Goal: Transaction & Acquisition: Book appointment/travel/reservation

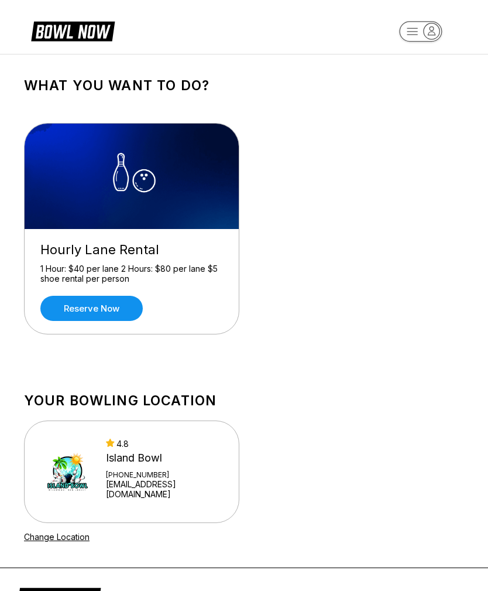
click at [118, 313] on link "Reserve now" at bounding box center [91, 308] width 102 height 25
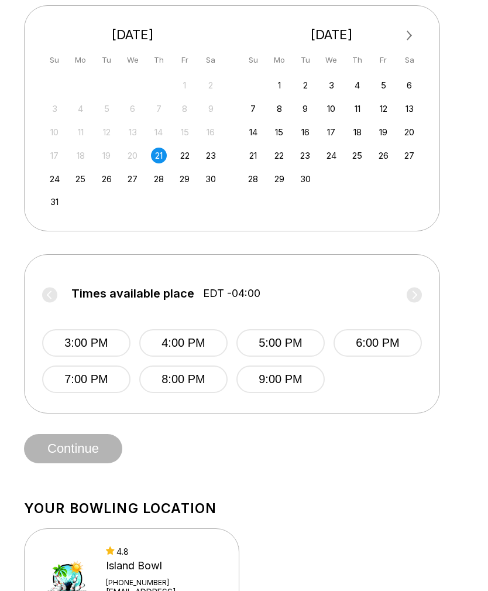
scroll to position [261, 0]
click at [91, 347] on button "3:00 PM" at bounding box center [86, 342] width 88 height 28
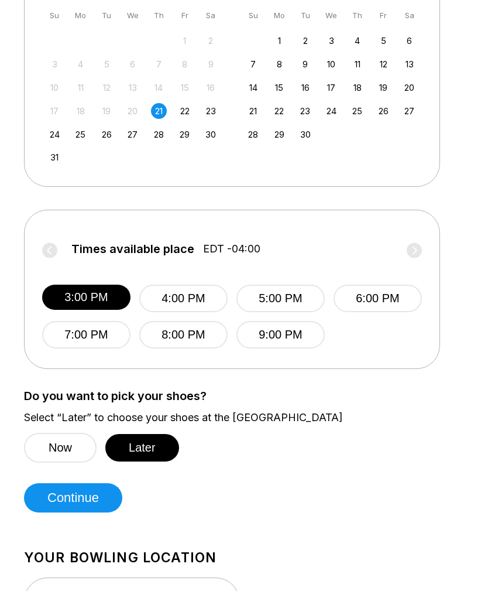
scroll to position [304, 0]
click at [86, 499] on button "Continue" at bounding box center [73, 497] width 98 height 29
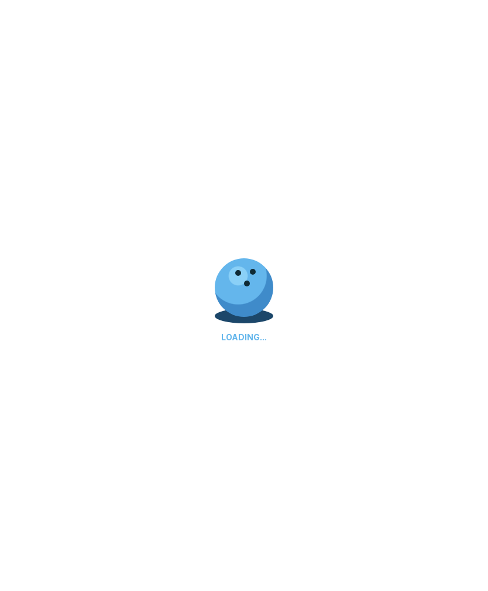
scroll to position [0, 0]
select select "**"
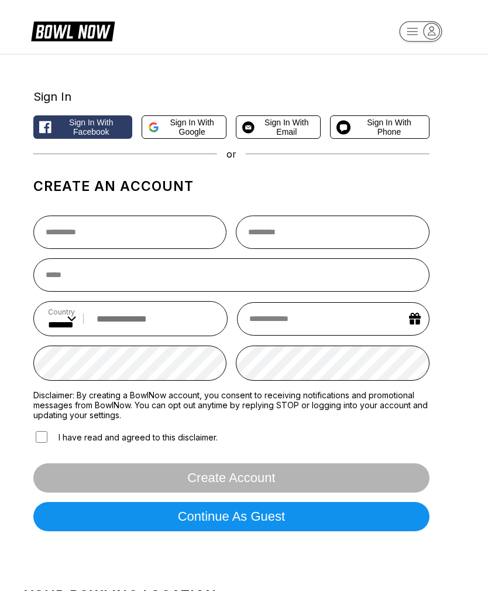
click at [184, 131] on span "Sign in with Google" at bounding box center [192, 127] width 56 height 19
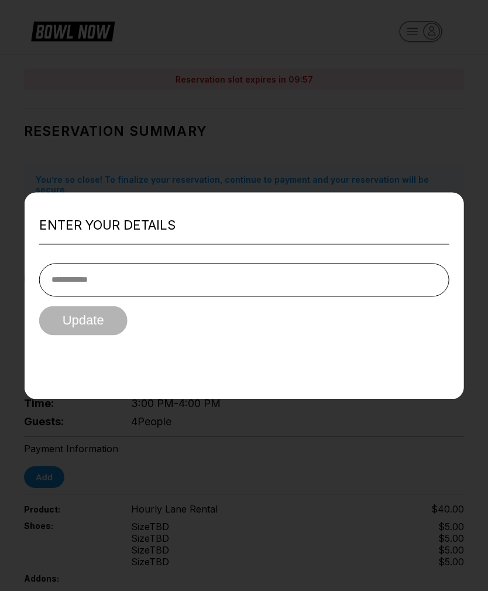
click at [136, 265] on input "tel" at bounding box center [244, 279] width 410 height 33
type input "**********"
click at [96, 306] on button "Update" at bounding box center [83, 320] width 88 height 29
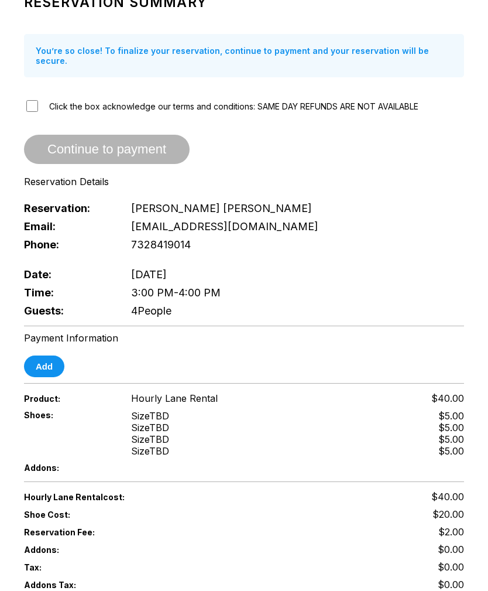
scroll to position [144, 0]
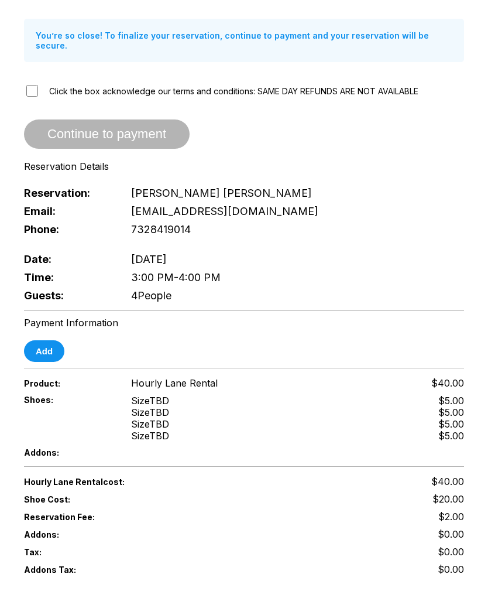
click at [158, 296] on span "4 People" at bounding box center [151, 295] width 40 height 12
click at [186, 244] on div "Reservation Summary You’re so close! To finalize your reservation, continue to …" at bounding box center [244, 137] width 440 height 334
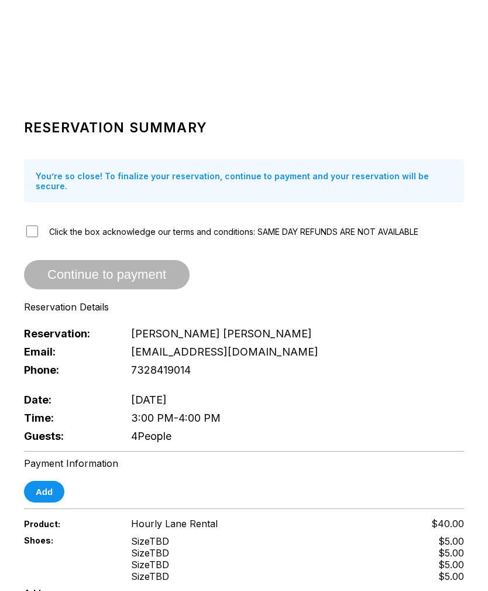
scroll to position [0, 0]
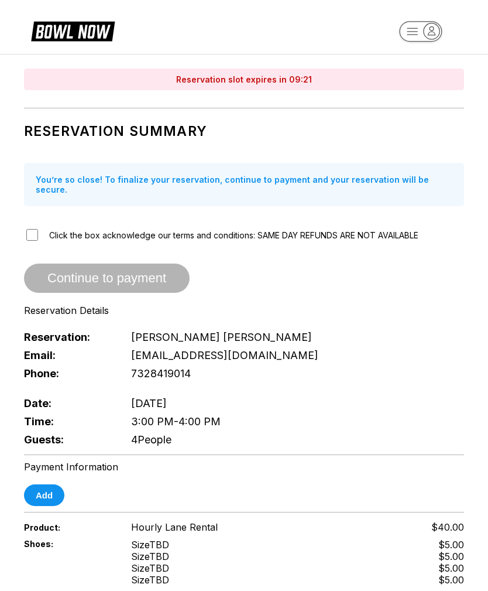
click at [307, 84] on div "Reservation slot expires in 09:21" at bounding box center [244, 80] width 440 height 22
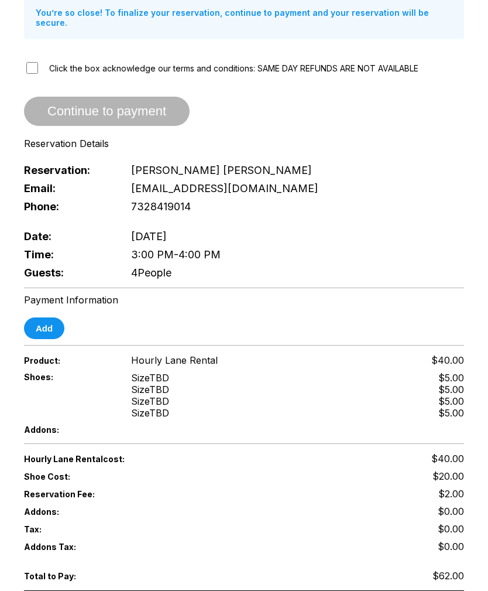
scroll to position [167, 0]
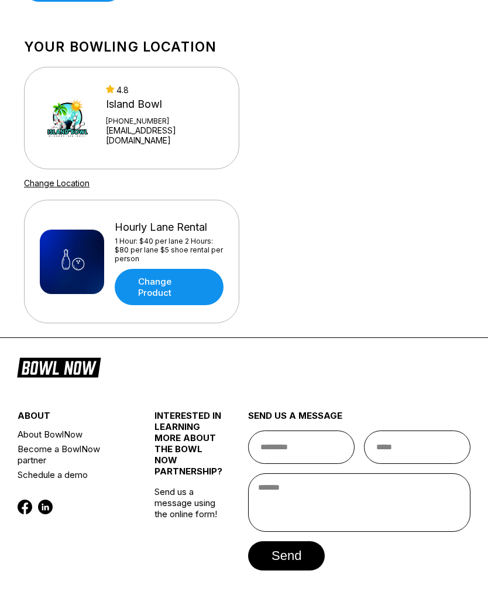
scroll to position [821, 0]
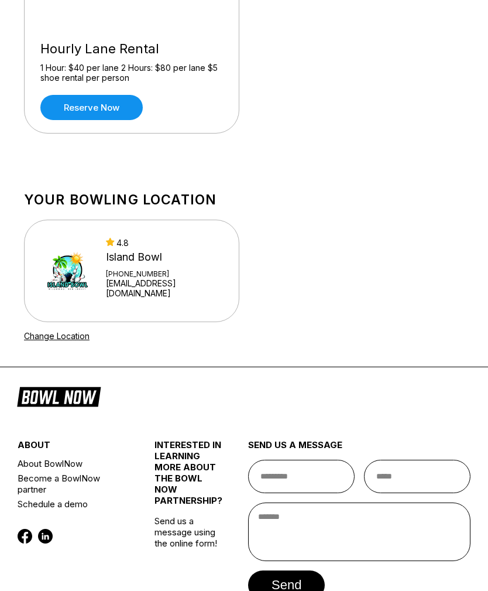
scroll to position [205, 0]
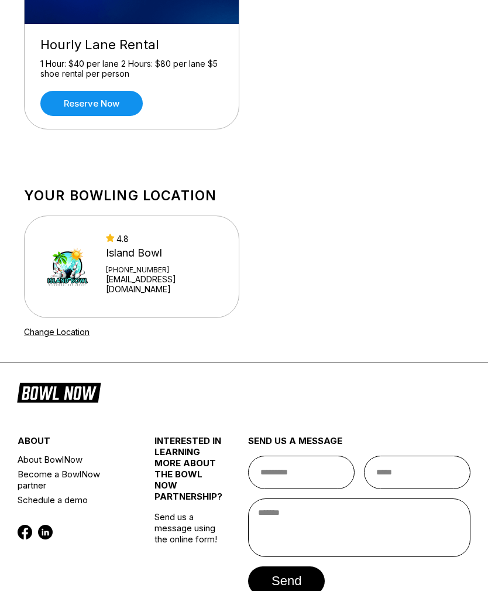
click at [59, 330] on link "Change Location" at bounding box center [57, 332] width 66 height 10
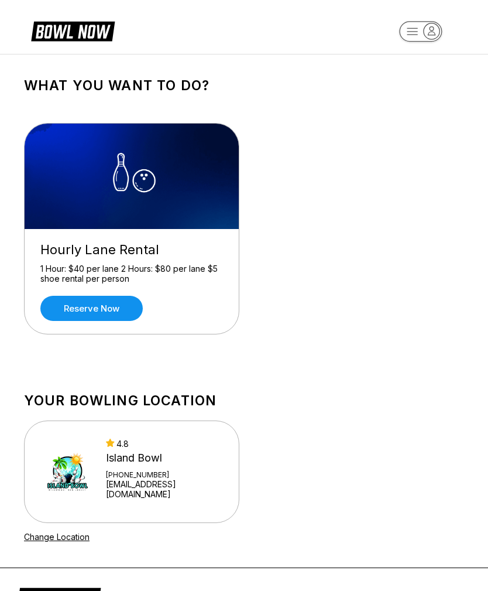
click at [84, 307] on link "Reserve now" at bounding box center [91, 308] width 102 height 25
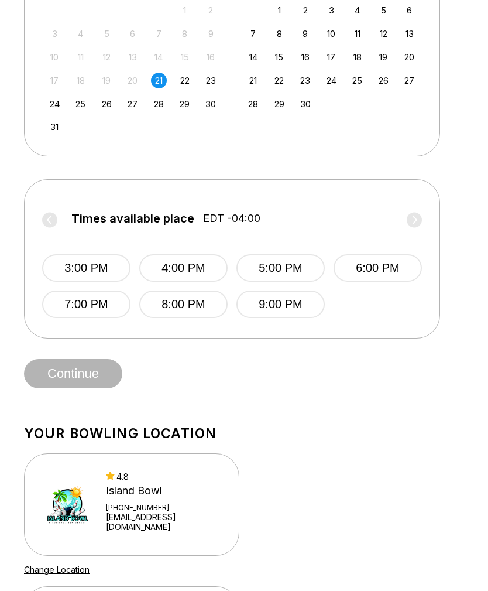
scroll to position [335, 0]
click at [101, 272] on button "3:00 PM" at bounding box center [86, 268] width 88 height 28
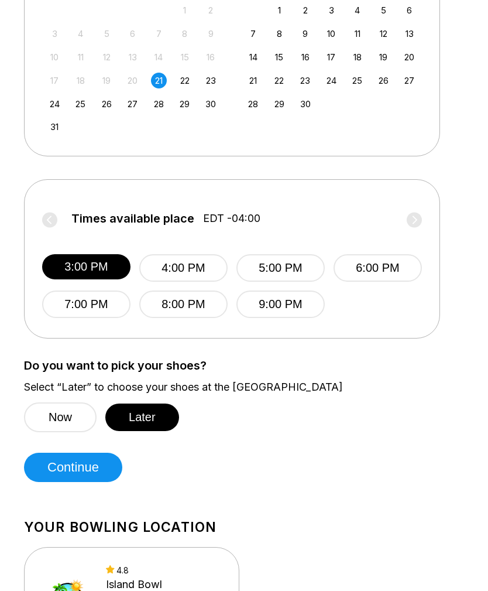
click at [157, 415] on button "Later" at bounding box center [142, 417] width 74 height 28
click at [153, 414] on button "Later" at bounding box center [142, 417] width 74 height 28
click at [140, 419] on button "Later" at bounding box center [142, 417] width 74 height 28
click at [91, 475] on button "Continue" at bounding box center [73, 467] width 98 height 29
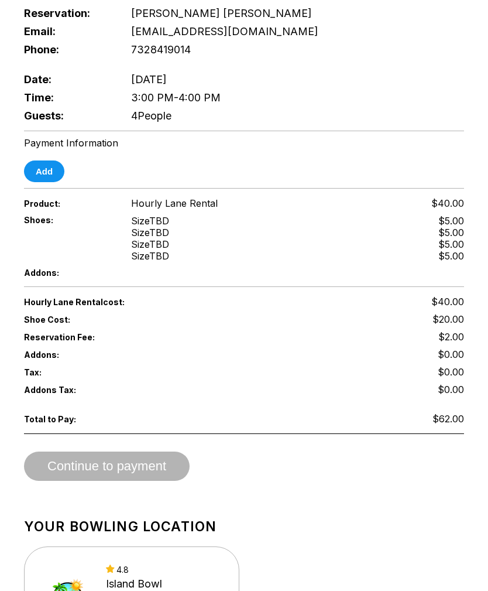
scroll to position [324, 0]
click at [91, 467] on div "Continue to payment" at bounding box center [244, 465] width 440 height 29
click at [92, 464] on div "Continue to payment" at bounding box center [244, 465] width 440 height 29
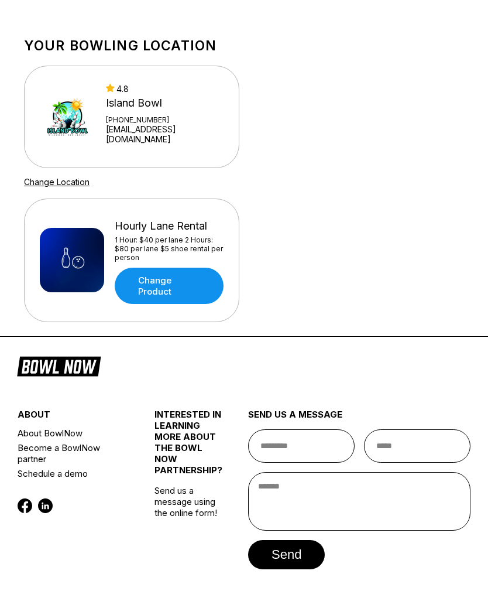
scroll to position [809, 0]
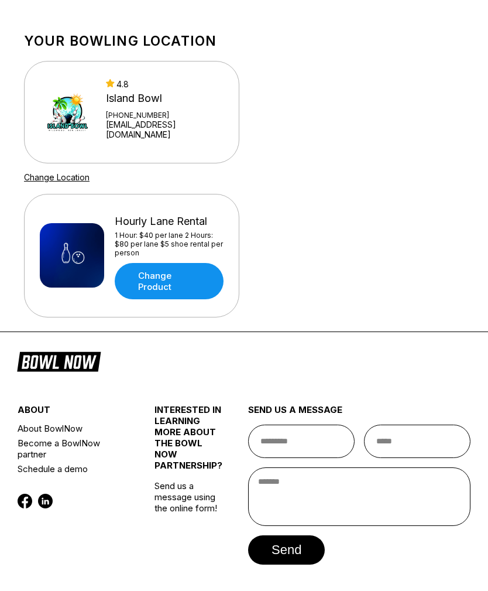
click at [165, 280] on link "Change Product" at bounding box center [169, 281] width 109 height 36
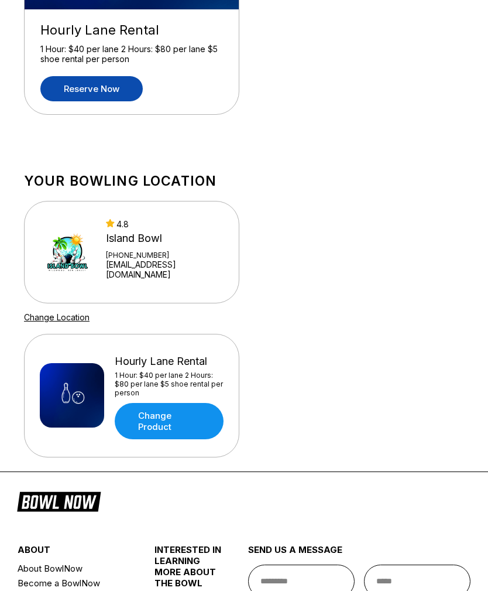
scroll to position [222, 0]
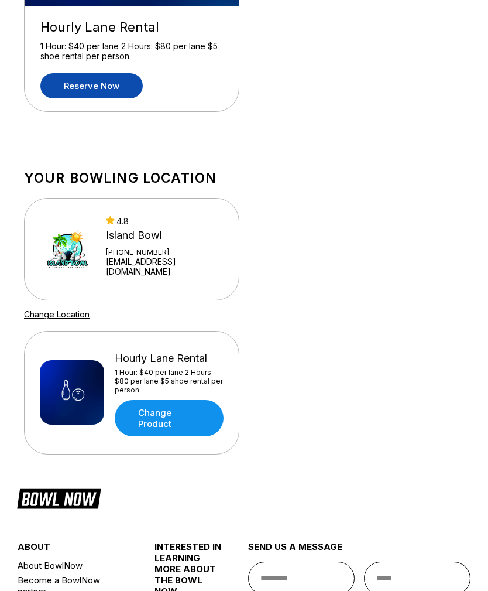
click at [186, 415] on link "Change Product" at bounding box center [169, 418] width 109 height 36
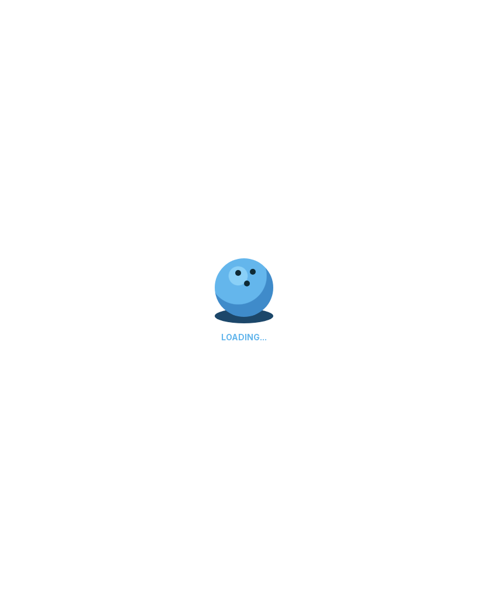
scroll to position [0, 0]
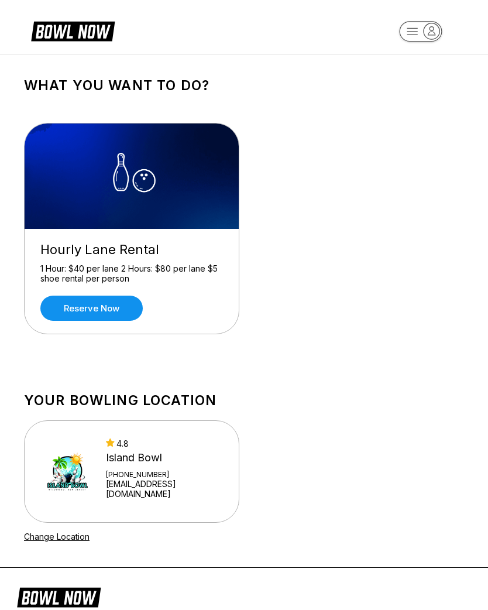
click at [100, 307] on link "Reserve now" at bounding box center [91, 308] width 102 height 25
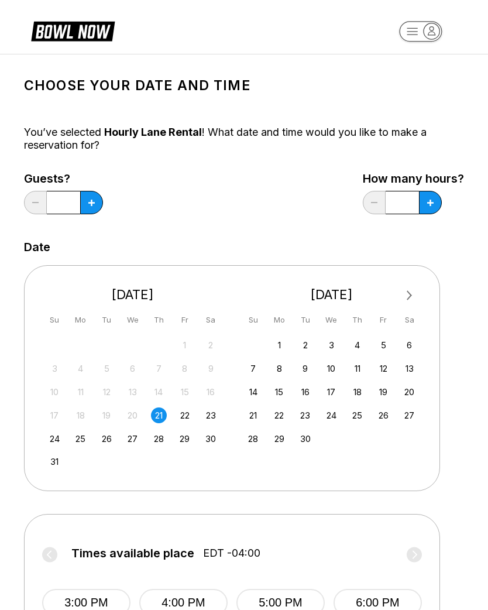
click at [94, 208] on button at bounding box center [91, 202] width 23 height 23
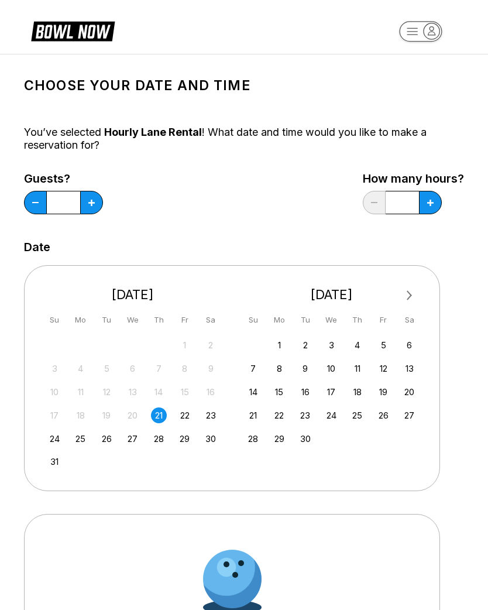
click at [36, 201] on button at bounding box center [35, 202] width 23 height 23
type input "*"
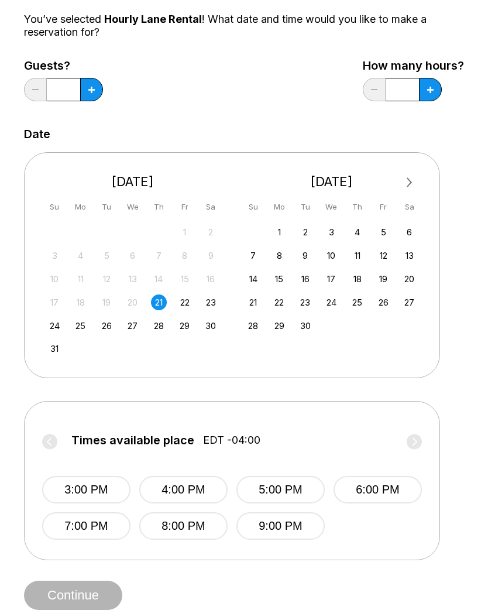
scroll to position [121, 0]
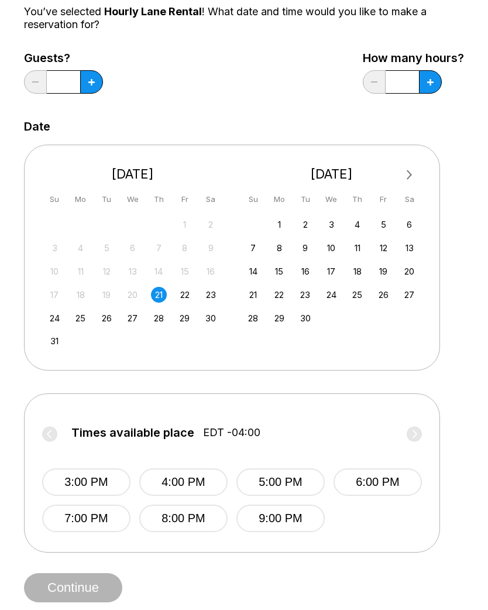
click at [76, 477] on button "3:00 PM" at bounding box center [86, 482] width 88 height 28
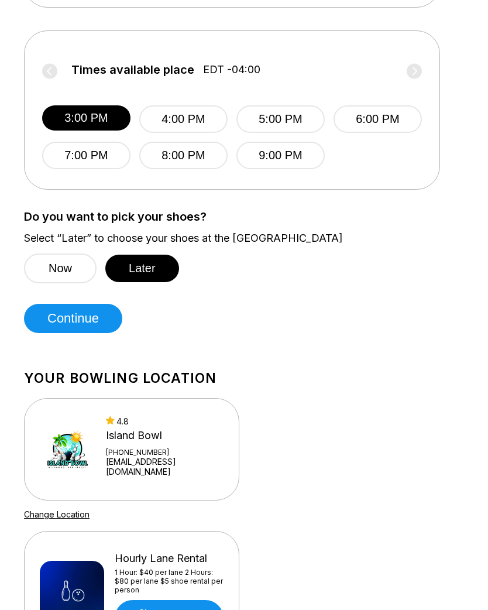
click at [67, 317] on button "Continue" at bounding box center [73, 318] width 98 height 29
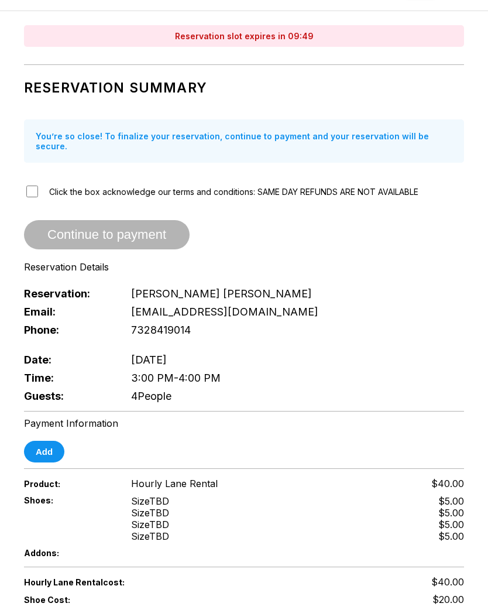
scroll to position [0, 0]
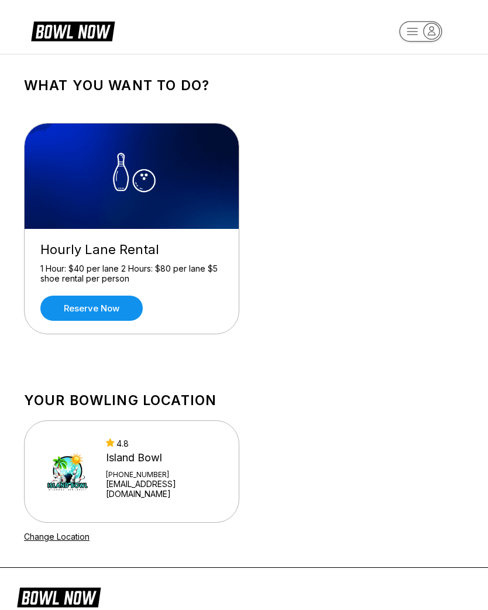
click at [101, 315] on link "Reserve now" at bounding box center [91, 308] width 102 height 25
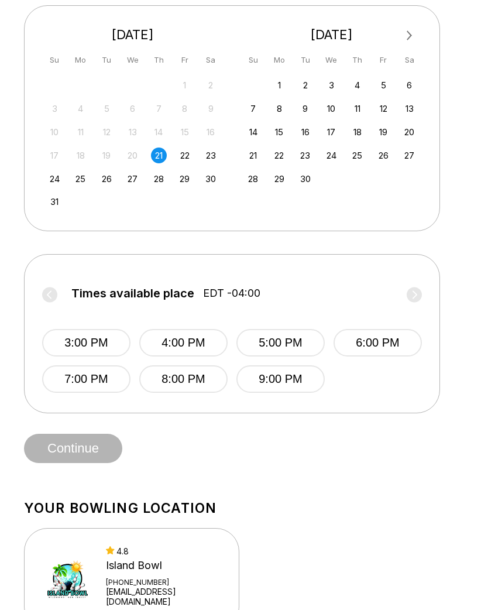
click at [94, 350] on button "3:00 PM" at bounding box center [86, 344] width 88 height 28
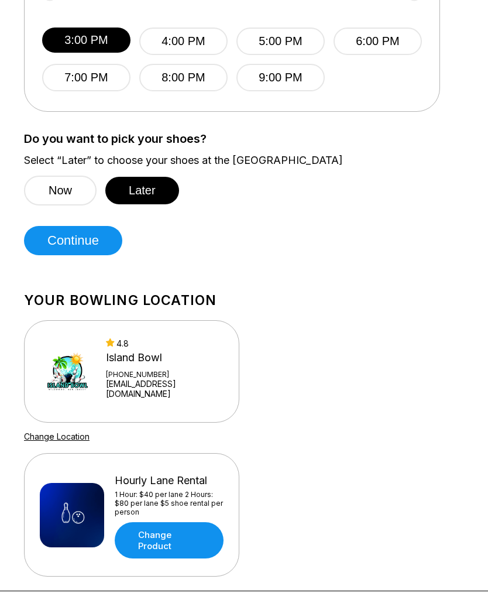
scroll to position [562, 0]
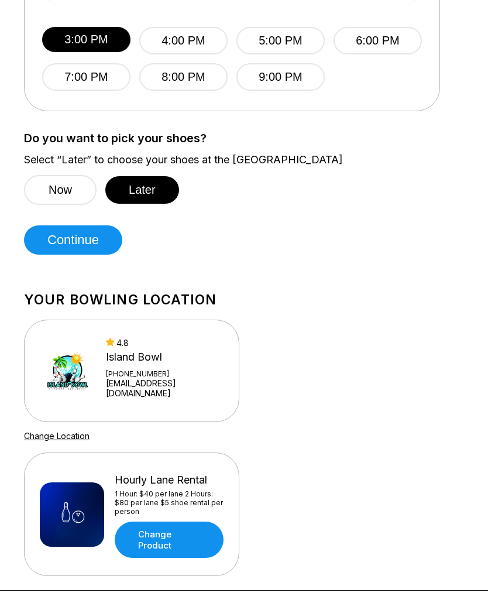
click at [66, 242] on button "Continue" at bounding box center [73, 239] width 98 height 29
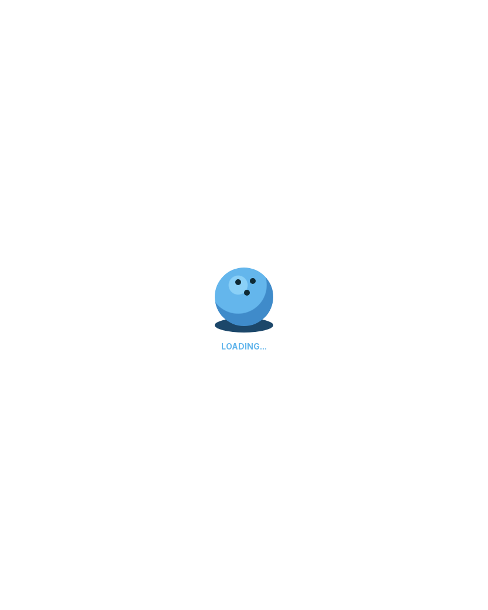
scroll to position [0, 0]
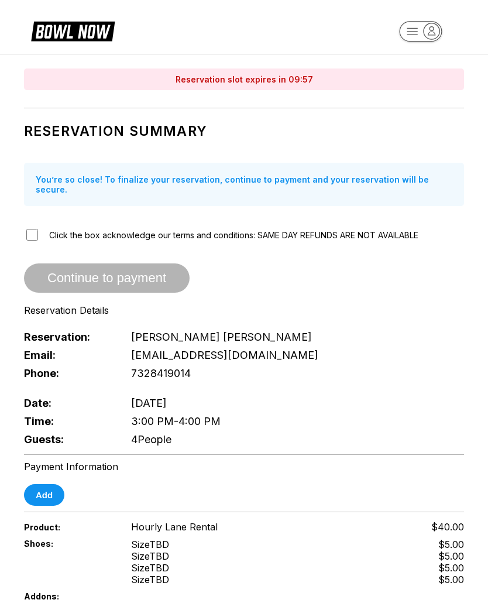
click at [83, 275] on span "Continue to payment" at bounding box center [107, 279] width 166 height 12
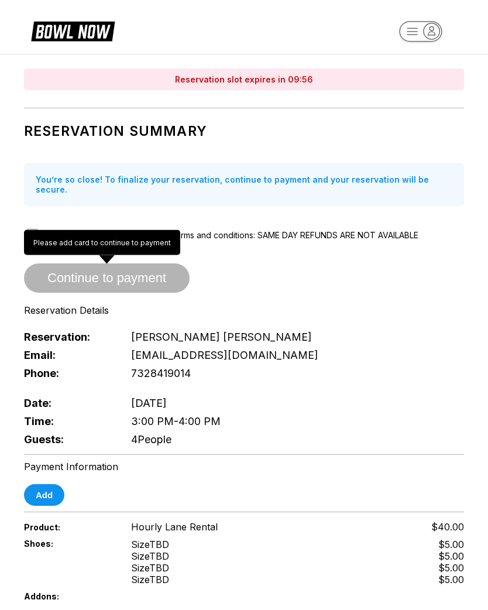
click at [133, 276] on span "Continue to payment" at bounding box center [107, 279] width 166 height 12
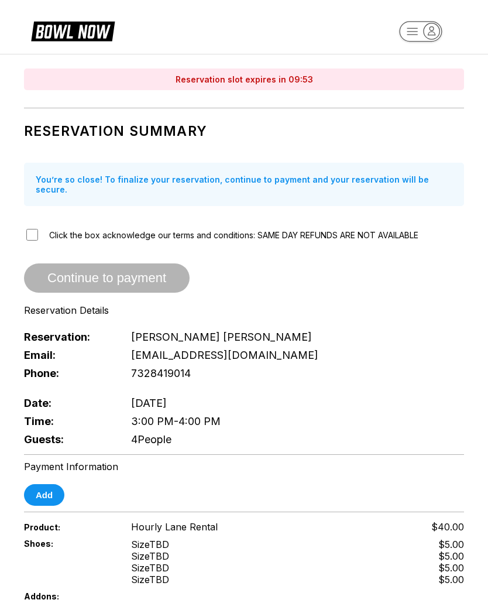
click at [141, 274] on span "Continue to payment" at bounding box center [107, 279] width 166 height 12
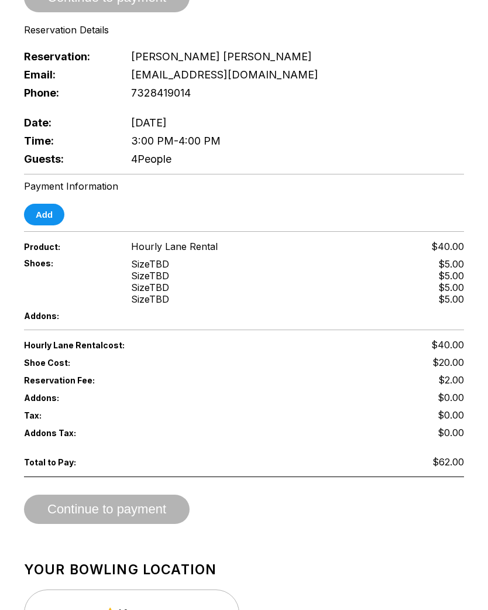
scroll to position [281, 0]
click at [140, 514] on div "Continue to payment" at bounding box center [244, 508] width 440 height 29
click at [153, 511] on div "Continue to payment" at bounding box center [244, 508] width 440 height 29
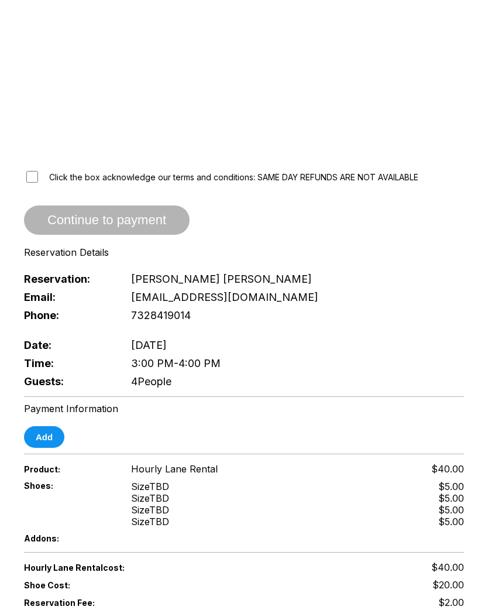
scroll to position [0, 0]
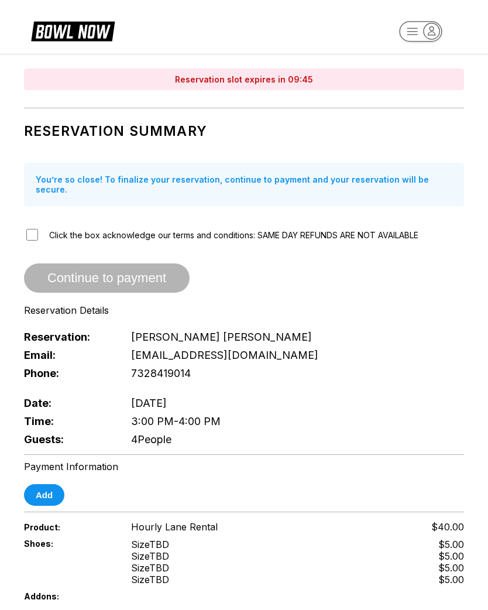
click at [73, 273] on span "Continue to payment" at bounding box center [107, 279] width 166 height 12
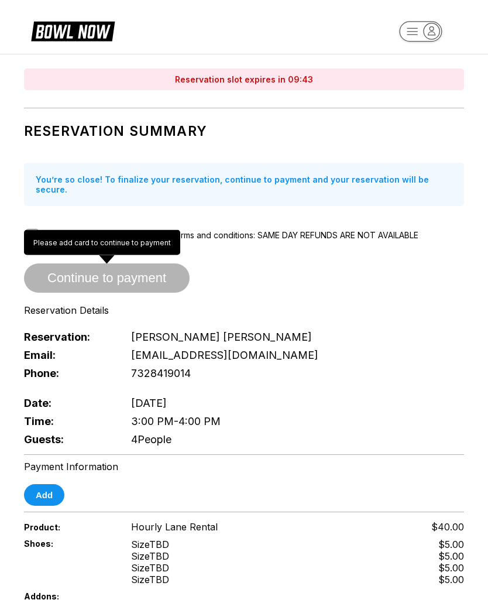
click at [87, 275] on span "Continue to payment" at bounding box center [107, 279] width 166 height 12
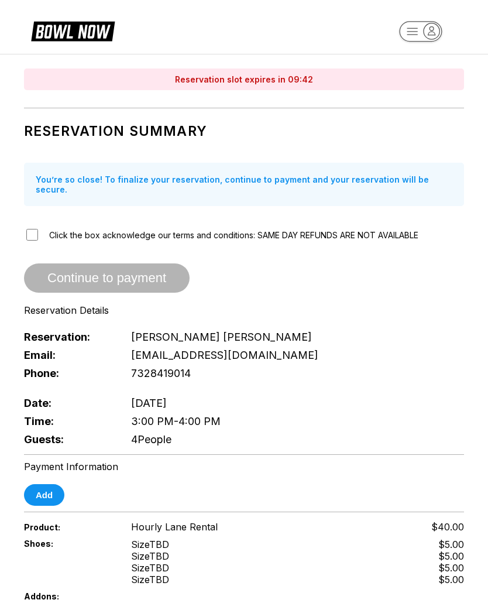
click at [50, 489] on button "Add" at bounding box center [44, 495] width 40 height 22
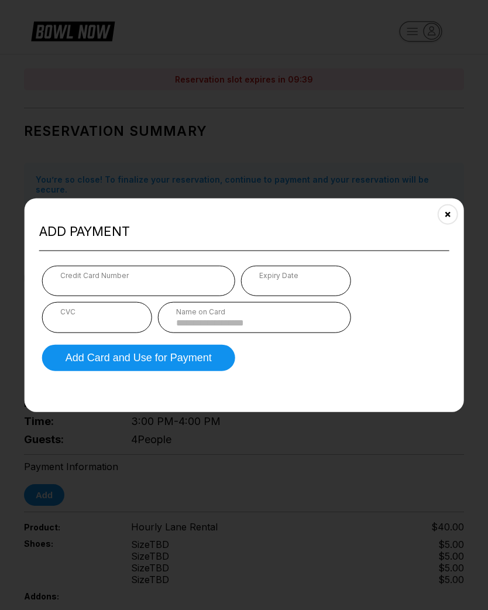
click at [66, 275] on div "Credit Card Number" at bounding box center [138, 275] width 157 height 9
click at [120, 274] on div "Credit Card Number" at bounding box center [138, 275] width 157 height 9
click at [263, 317] on input at bounding box center [254, 322] width 157 height 10
type input "**********"
click at [109, 355] on button "Add Card and Use for Payment" at bounding box center [138, 357] width 193 height 26
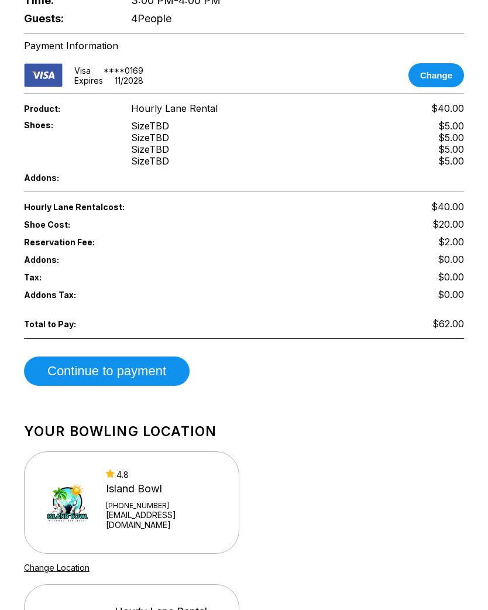
scroll to position [446, 0]
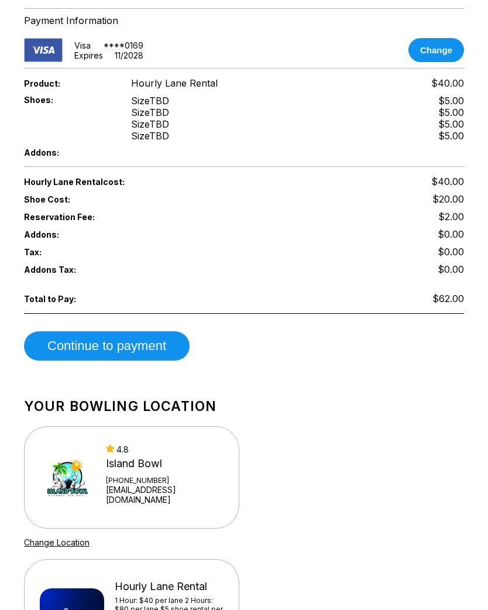
click at [142, 338] on button "Continue to payment" at bounding box center [107, 345] width 166 height 29
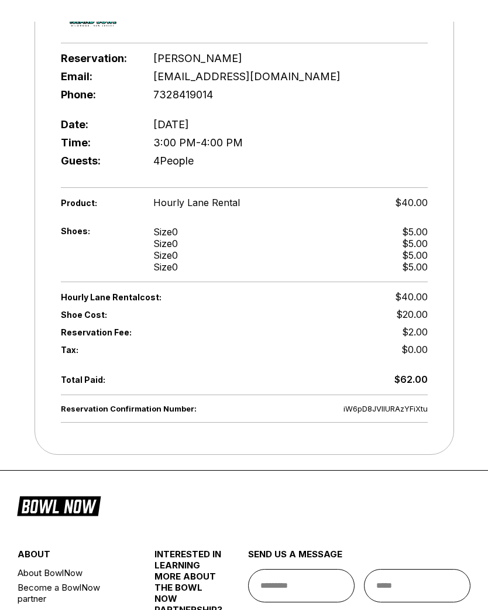
scroll to position [0, 0]
